Goal: Task Accomplishment & Management: Manage account settings

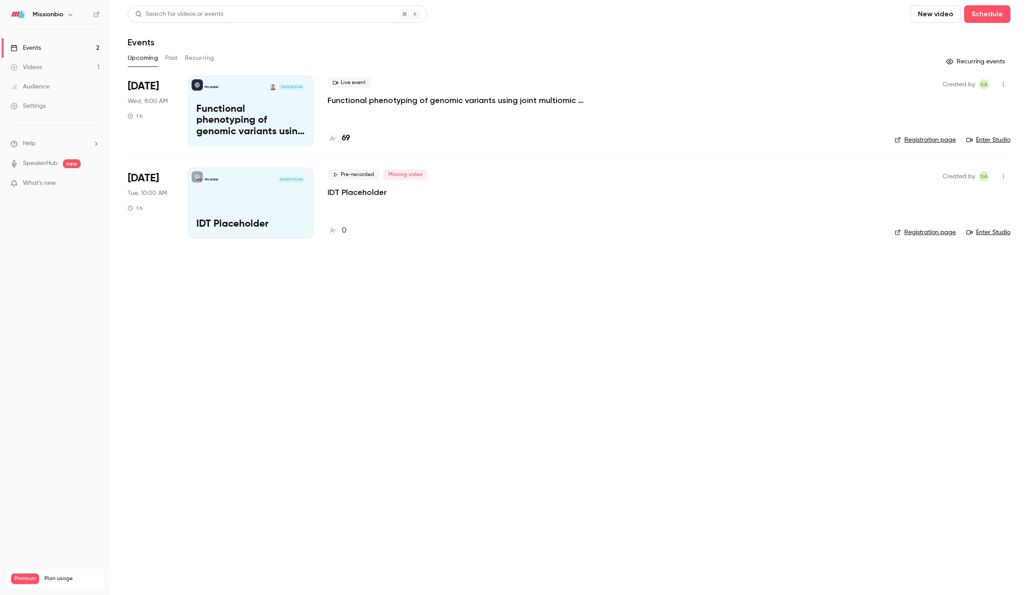
click at [285, 114] on p "Functional phenotyping of genomic variants using joint multiomic single-cell DN…" at bounding box center [250, 121] width 109 height 34
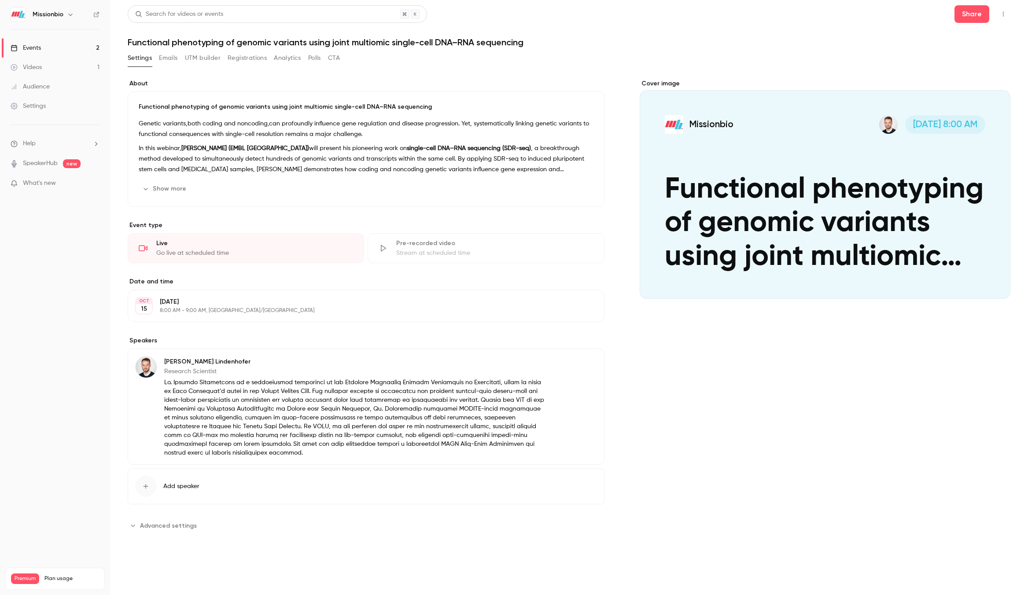
click at [1009, 13] on button "button" at bounding box center [1004, 14] width 14 height 14
click at [1004, 13] on div at bounding box center [514, 297] width 1028 height 595
click at [1004, 13] on icon "button" at bounding box center [1003, 14] width 7 height 6
click at [980, 53] on li "Enter Studio" at bounding box center [962, 59] width 98 height 23
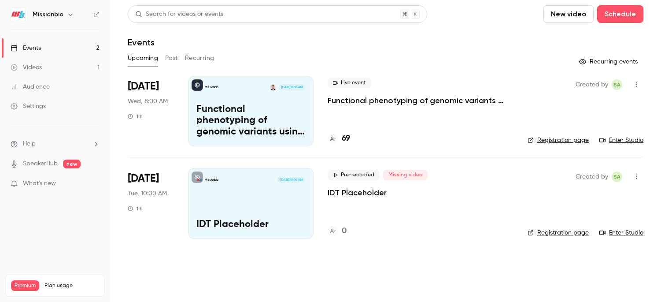
drag, startPoint x: 558, startPoint y: 15, endPoint x: 558, endPoint y: 20, distance: 4.4
click at [558, 20] on button "New video" at bounding box center [568, 14] width 50 height 18
click at [617, 13] on div at bounding box center [330, 151] width 661 height 302
click at [617, 14] on button "Schedule" at bounding box center [620, 14] width 46 height 18
click at [601, 36] on div "One time event" at bounding box center [602, 38] width 67 height 9
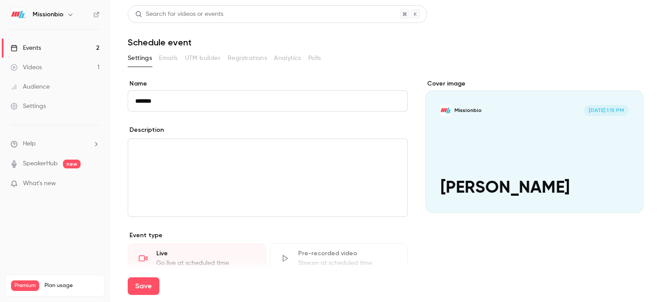
scroll to position [0, 0]
type input "*******"
click at [166, 164] on div "editor" at bounding box center [267, 177] width 279 height 78
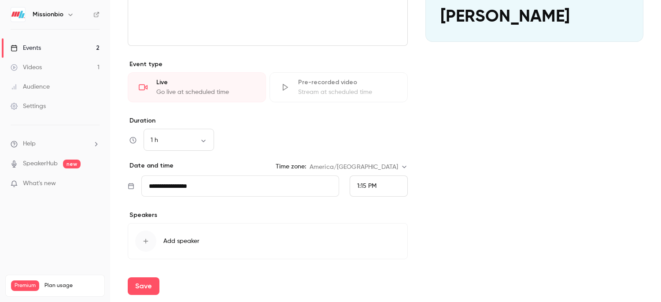
scroll to position [175, 0]
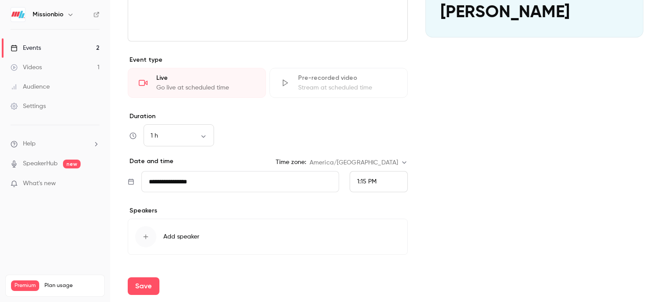
click at [211, 182] on input "**********" at bounding box center [240, 181] width 198 height 21
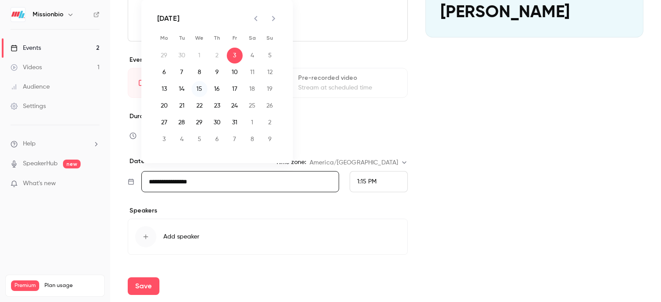
click at [196, 89] on button "15" at bounding box center [200, 89] width 16 height 16
type input "**********"
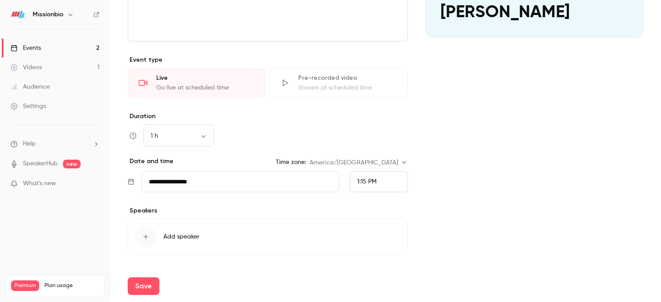
click at [377, 183] on div "1:15 PM" at bounding box center [379, 181] width 58 height 21
click at [379, 121] on div "3:30 PM" at bounding box center [378, 123] width 43 height 9
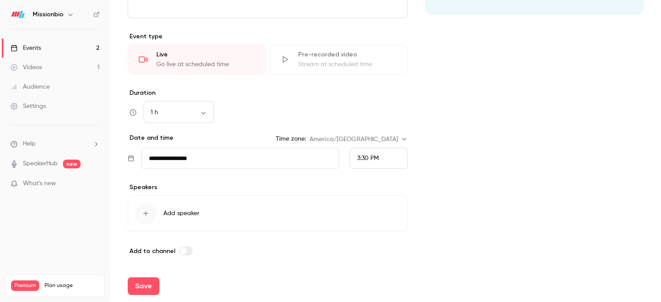
click at [184, 215] on span "Add speaker" at bounding box center [181, 213] width 36 height 9
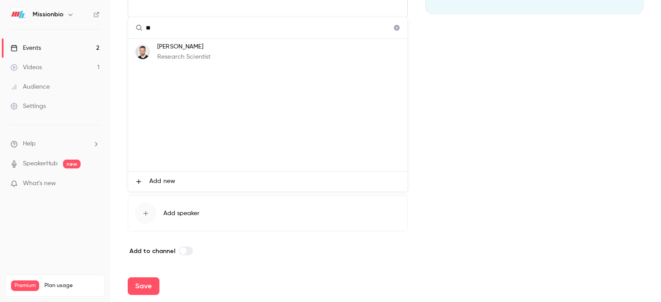
type input "*"
type input "**********"
click at [169, 181] on span "Add new" at bounding box center [162, 181] width 26 height 9
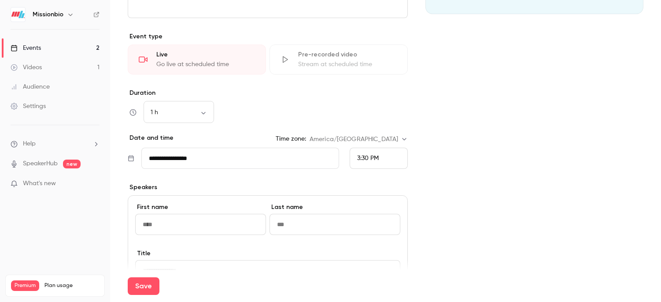
click at [181, 233] on input at bounding box center [200, 224] width 131 height 21
drag, startPoint x: 180, startPoint y: 225, endPoint x: 136, endPoint y: 220, distance: 43.8
click at [136, 220] on input at bounding box center [200, 224] width 131 height 21
type input "*****"
type input "***"
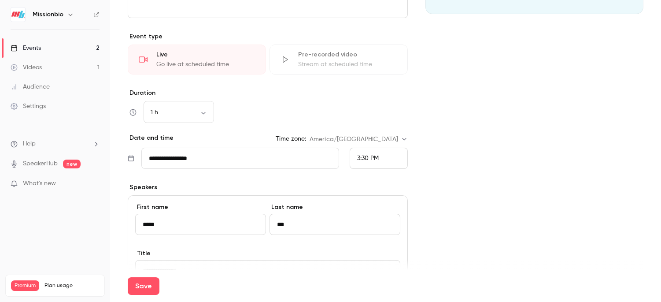
click at [196, 270] on div "Save" at bounding box center [386, 286] width 516 height 32
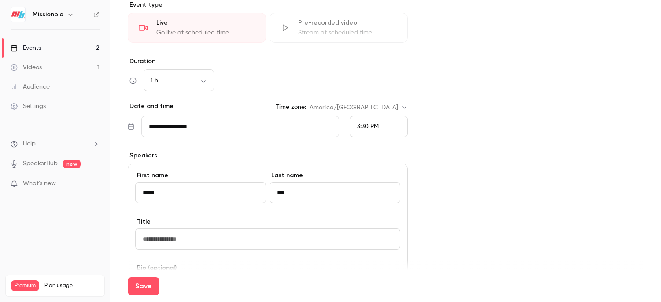
scroll to position [272, 0]
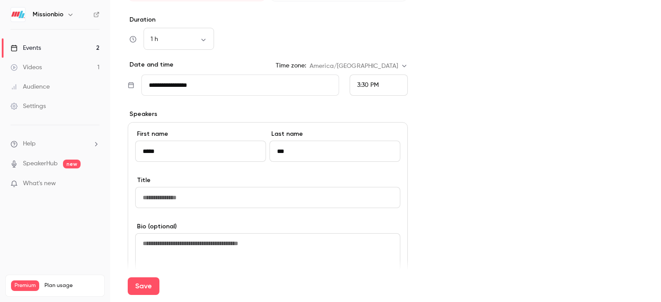
drag, startPoint x: 179, startPoint y: 198, endPoint x: 187, endPoint y: 198, distance: 8.4
click at [179, 198] on input at bounding box center [267, 197] width 265 height 21
drag, startPoint x: 211, startPoint y: 199, endPoint x: 114, endPoint y: 195, distance: 97.0
click at [114, 195] on main "**********" at bounding box center [385, 151] width 551 height 302
type input "**********"
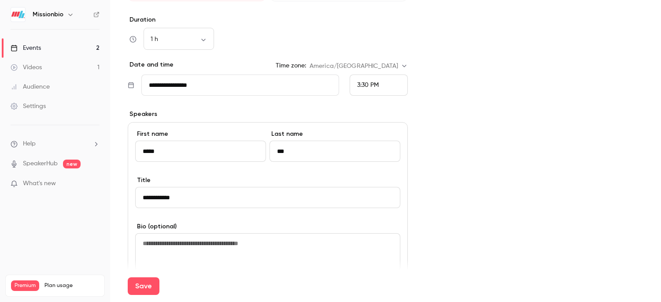
click at [186, 244] on textarea at bounding box center [267, 252] width 265 height 38
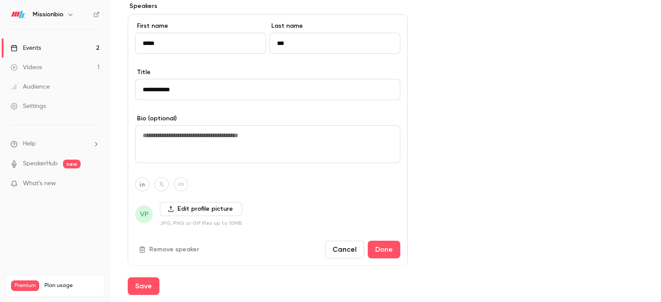
scroll to position [378, 0]
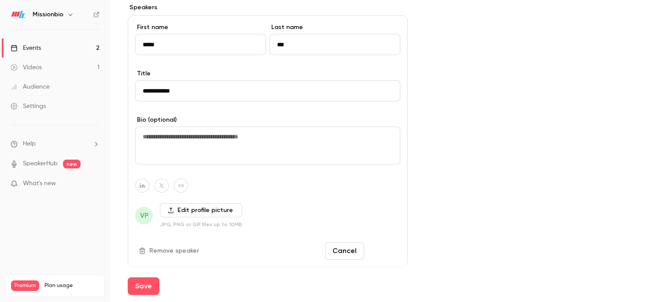
click at [384, 257] on button "Done" at bounding box center [384, 251] width 33 height 18
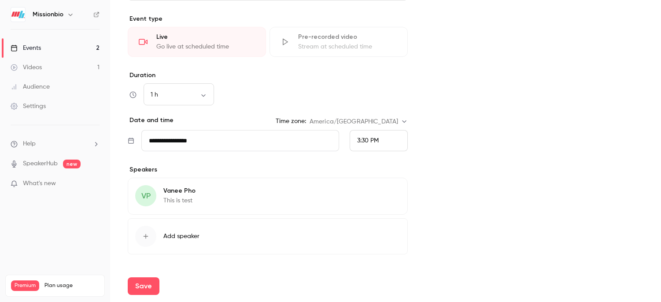
scroll to position [218, 0]
click at [148, 285] on button "Save" at bounding box center [144, 286] width 32 height 18
type input "**********"
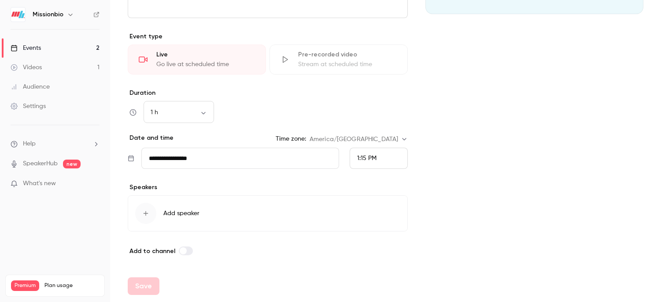
scroll to position [199, 0]
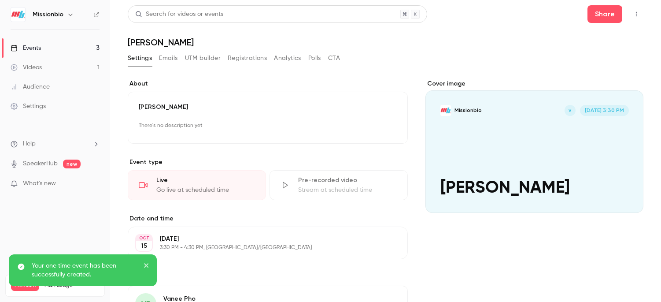
click at [55, 46] on link "Events 3" at bounding box center [55, 47] width 110 height 19
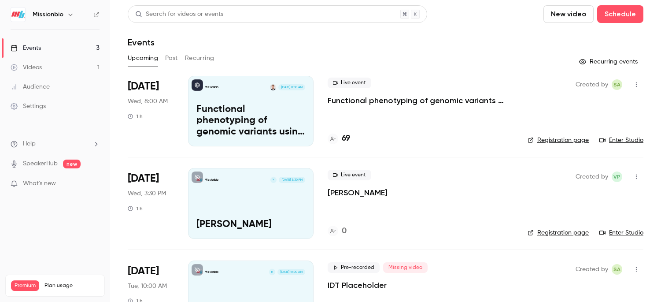
scroll to position [1, 0]
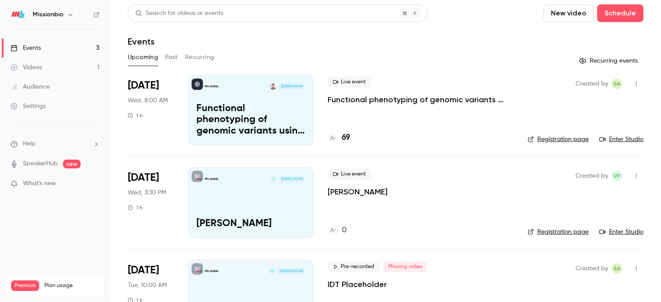
click at [147, 179] on span "[DATE]" at bounding box center [143, 177] width 31 height 14
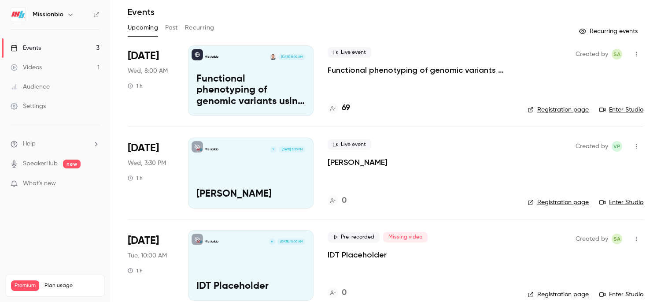
scroll to position [45, 0]
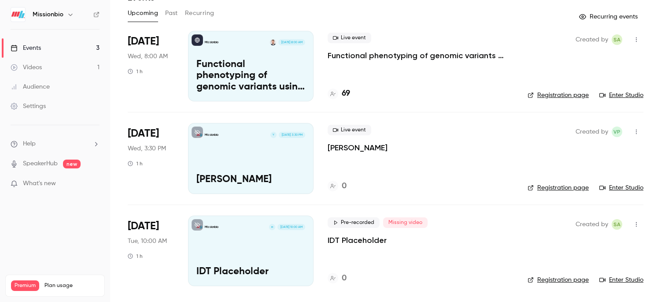
click at [637, 40] on icon "button" at bounding box center [636, 40] width 7 height 6
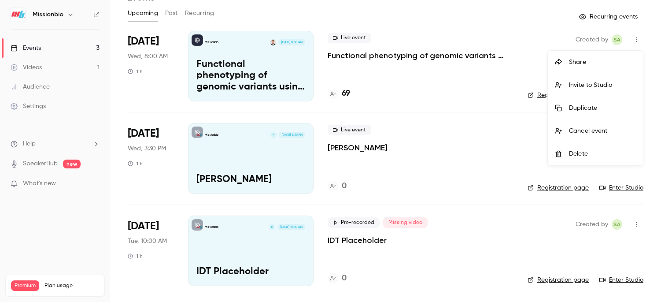
click at [577, 62] on div "Share" at bounding box center [602, 62] width 67 height 9
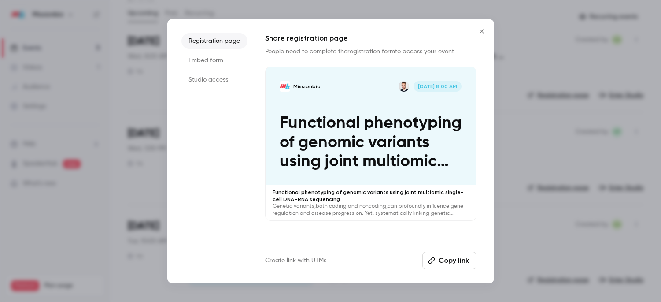
click at [206, 78] on li "Studio access" at bounding box center [214, 80] width 66 height 16
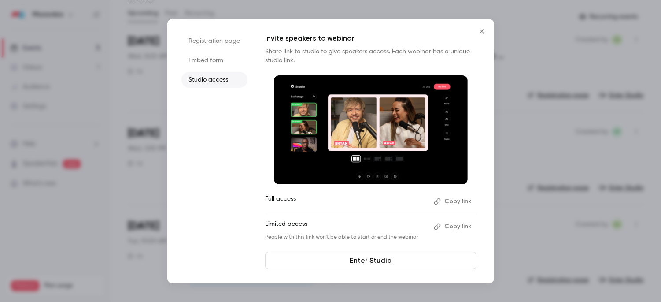
click at [481, 30] on icon "Close" at bounding box center [482, 31] width 4 height 4
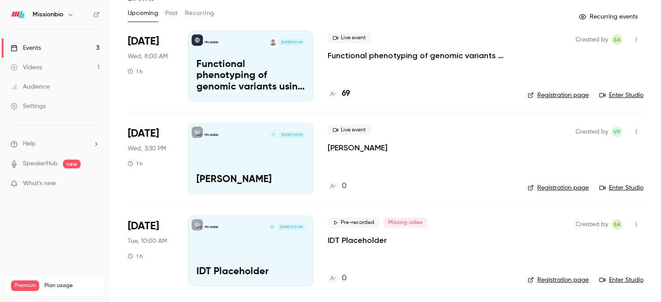
click at [634, 131] on icon "button" at bounding box center [636, 132] width 7 height 6
click at [317, 201] on div at bounding box center [330, 151] width 661 height 302
drag, startPoint x: 152, startPoint y: 143, endPoint x: 151, endPoint y: 137, distance: 6.0
click at [152, 143] on div "[DATE] Wed, 3:30 PM 1 h" at bounding box center [151, 158] width 46 height 70
click at [150, 135] on span "[DATE]" at bounding box center [143, 133] width 31 height 14
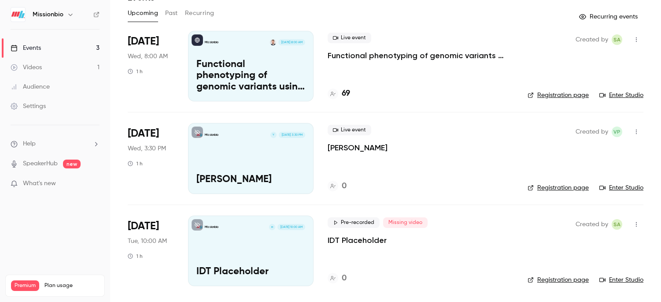
click at [559, 187] on link "Registration page" at bounding box center [558, 187] width 61 height 9
click at [635, 130] on icon "button" at bounding box center [636, 132] width 7 height 6
click at [632, 133] on button "button" at bounding box center [636, 132] width 14 height 14
click at [591, 241] on li "Delete" at bounding box center [595, 245] width 95 height 23
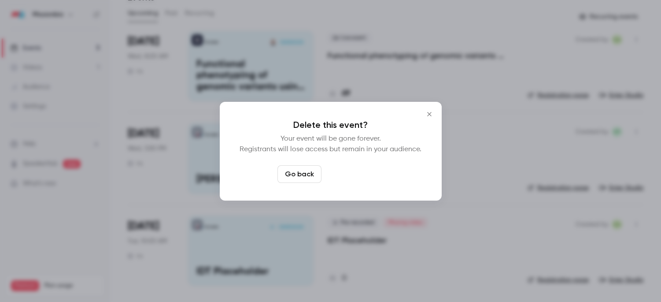
click at [352, 176] on button "Delete event" at bounding box center [354, 174] width 59 height 18
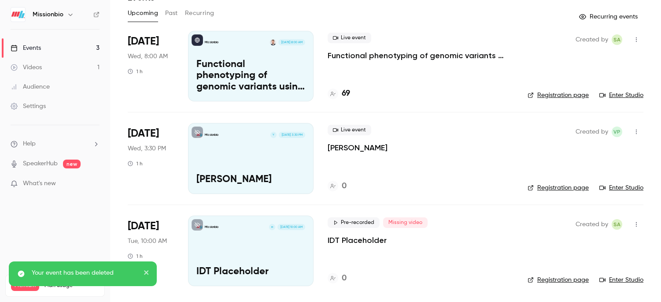
scroll to position [0, 0]
